Goal: Navigation & Orientation: Find specific page/section

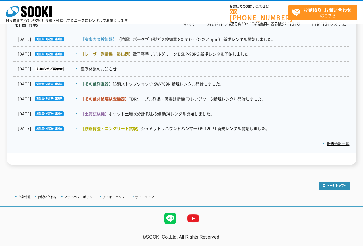
scroll to position [890, 0]
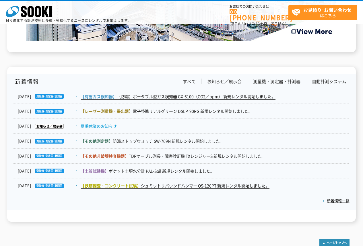
click at [114, 128] on link "夏季休業のお知らせ" at bounding box center [99, 126] width 36 height 6
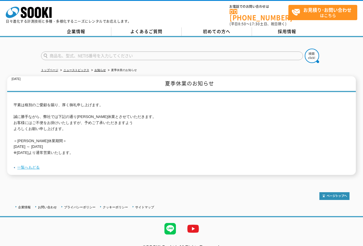
click at [36, 165] on link "一覧へもどる" at bounding box center [28, 167] width 22 height 4
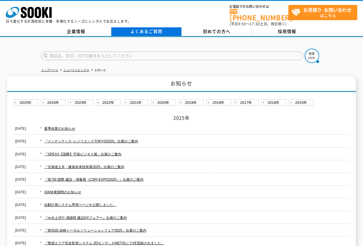
click at [149, 27] on link "よくあるご質問" at bounding box center [146, 31] width 70 height 9
